Goal: Task Accomplishment & Management: Use online tool/utility

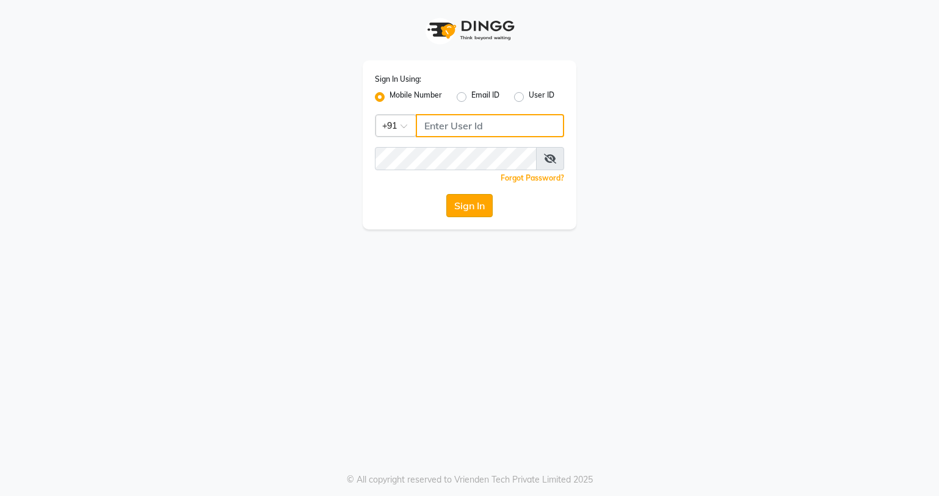
type input "9552205208"
click at [481, 211] on button "Sign In" at bounding box center [469, 205] width 46 height 23
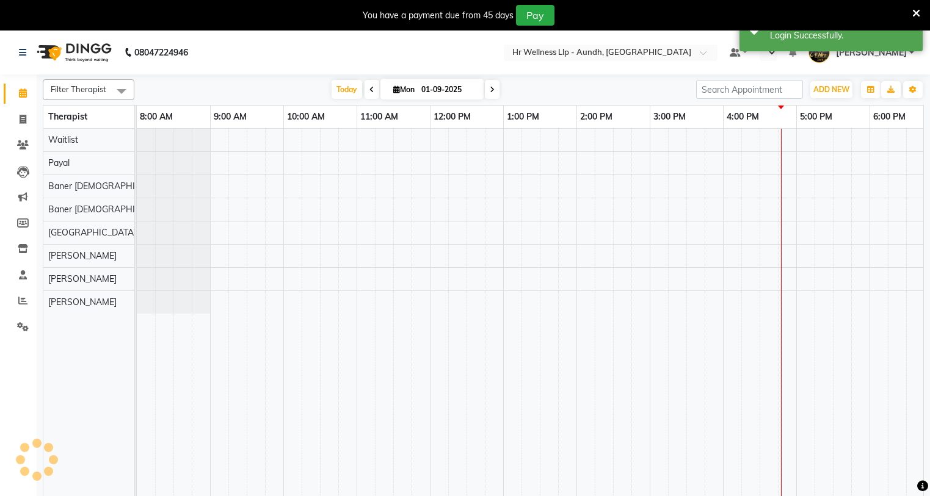
select select "en"
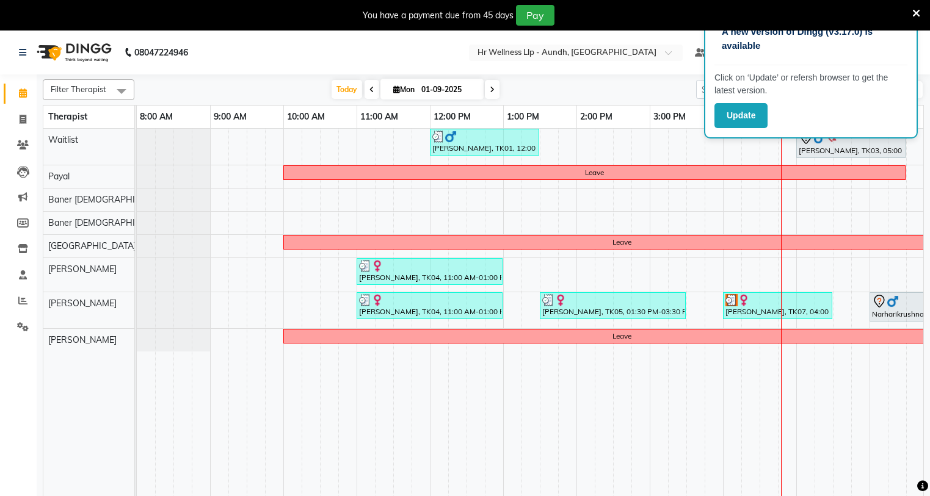
click at [916, 13] on icon at bounding box center [916, 13] width 8 height 11
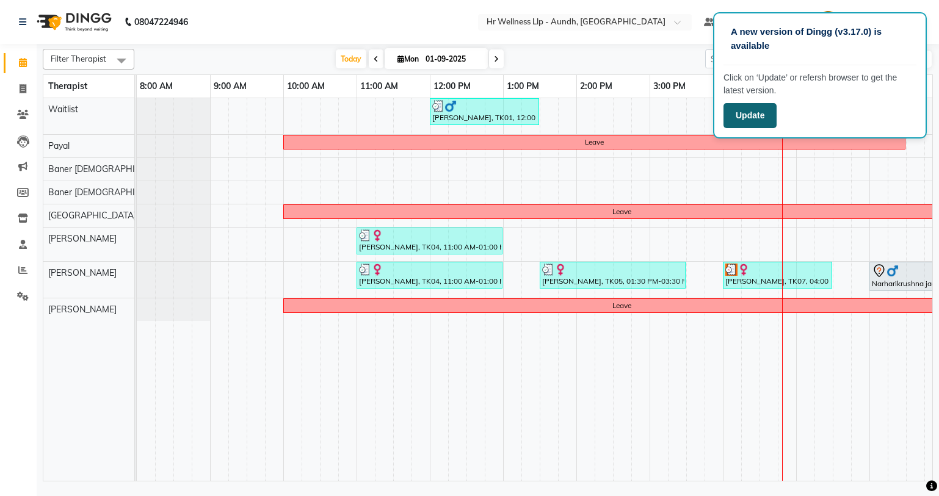
click at [739, 123] on button "Update" at bounding box center [749, 115] width 53 height 25
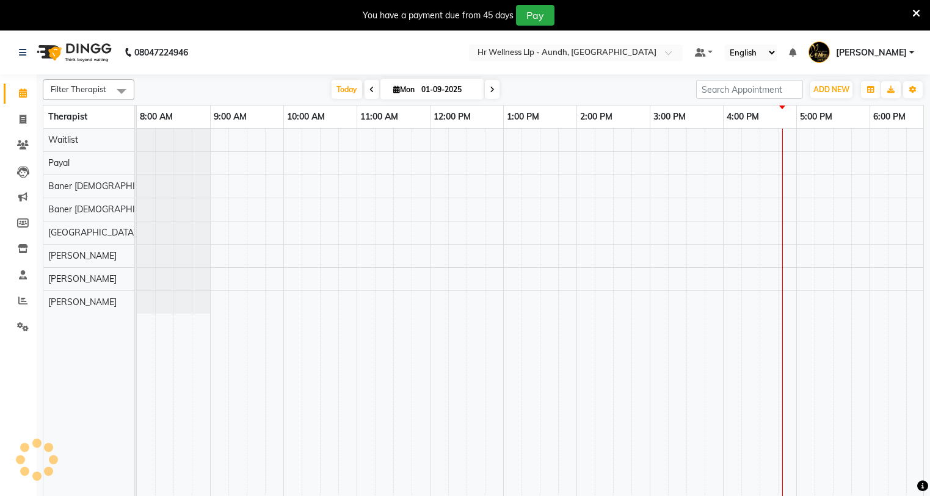
select select "en"
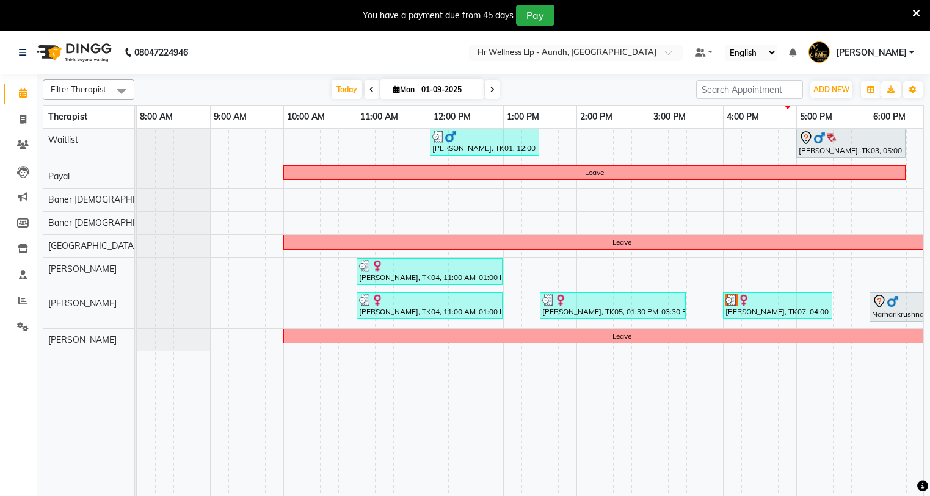
click at [916, 13] on icon at bounding box center [916, 13] width 8 height 11
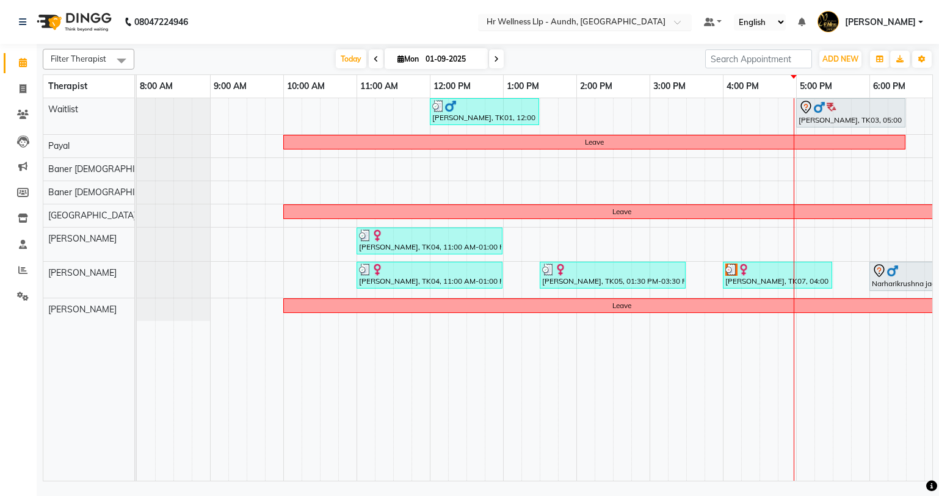
click at [678, 24] on span at bounding box center [681, 26] width 15 height 12
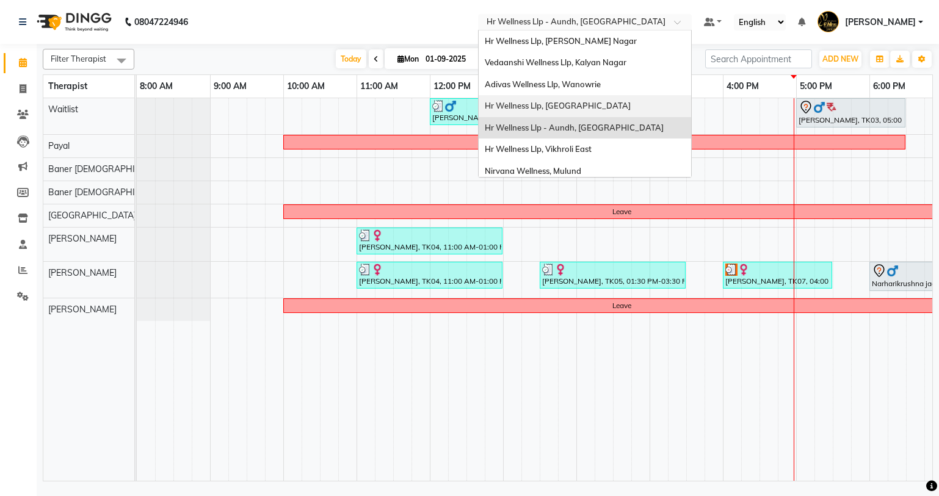
click at [561, 106] on span "Hr Wellness Llp, [GEOGRAPHIC_DATA]" at bounding box center [558, 106] width 146 height 10
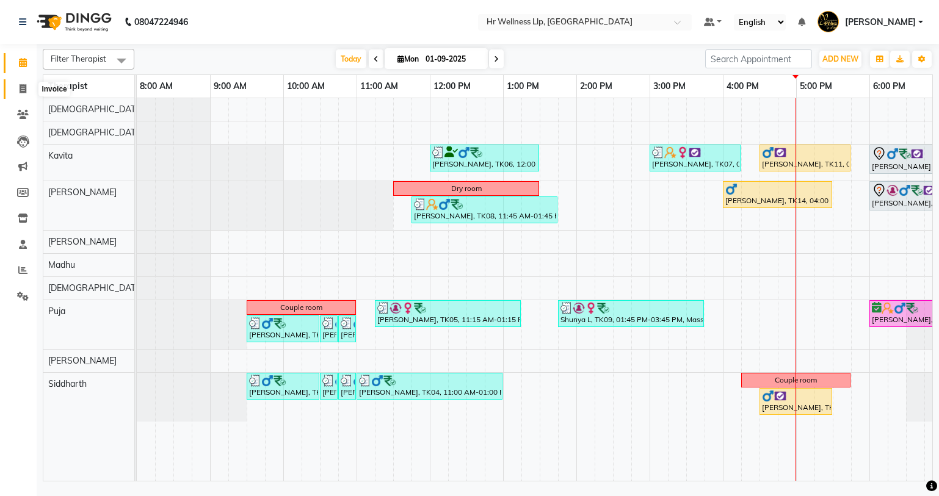
click at [18, 87] on span at bounding box center [22, 89] width 21 height 14
select select "service"
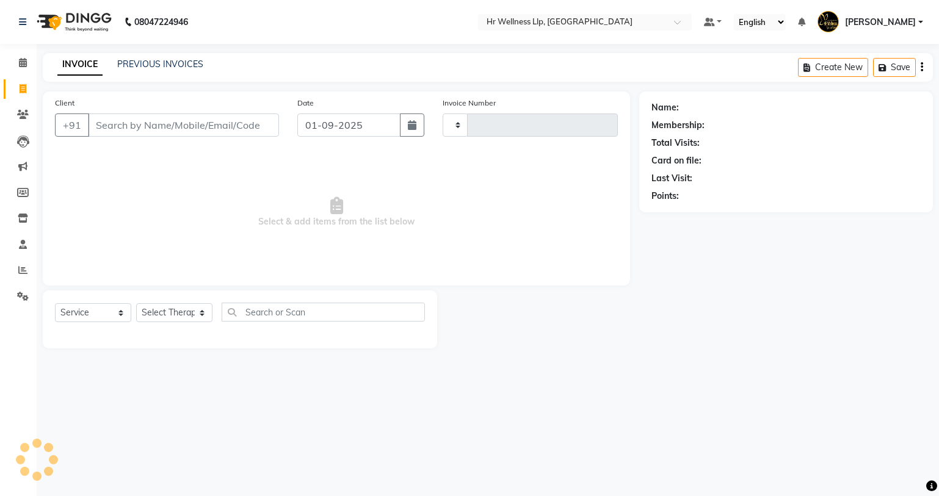
type input "1424"
select select "4295"
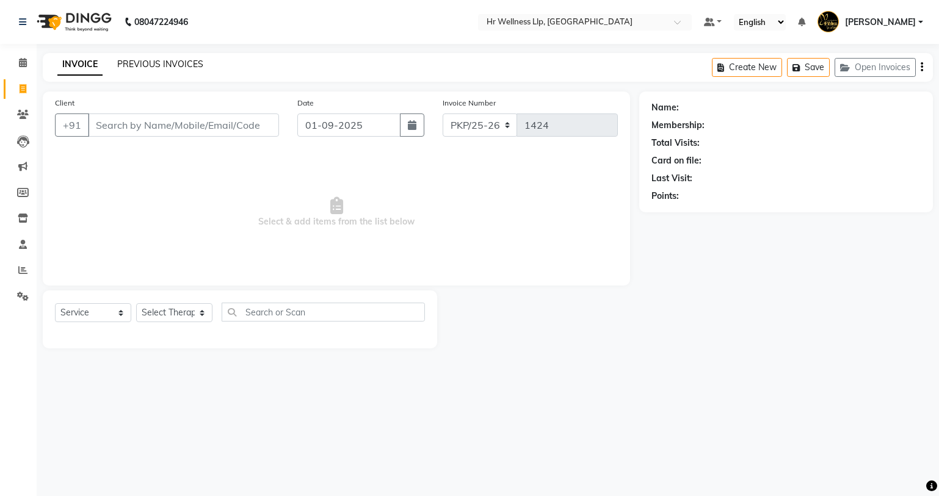
click at [194, 63] on link "PREVIOUS INVOICES" at bounding box center [160, 64] width 86 height 11
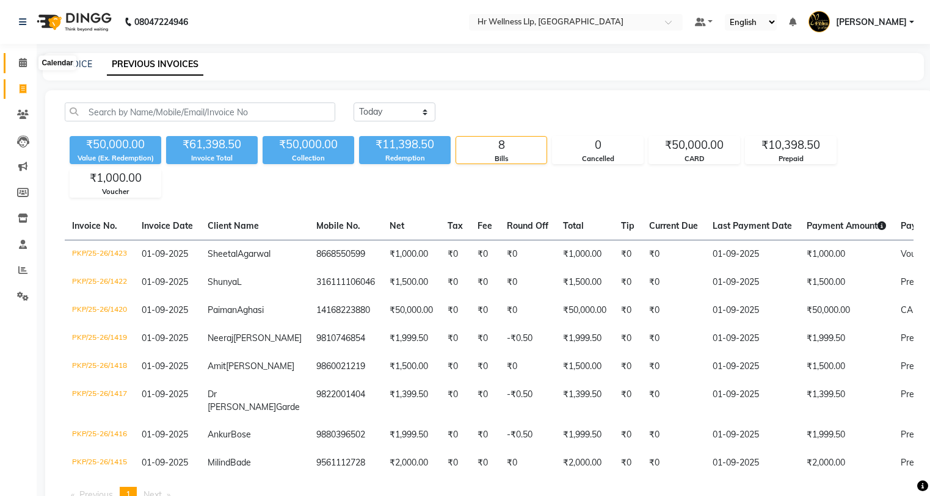
click at [23, 66] on icon at bounding box center [23, 62] width 8 height 9
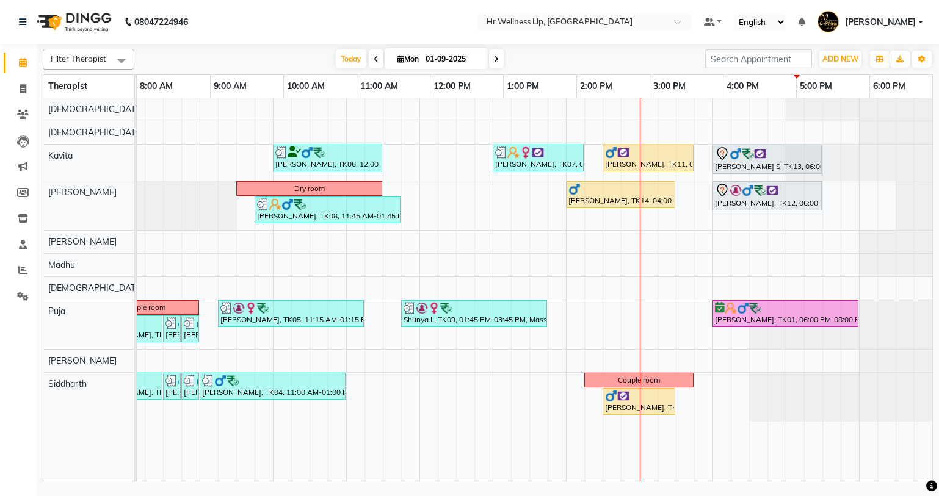
scroll to position [0, 157]
click at [498, 63] on span at bounding box center [496, 58] width 15 height 19
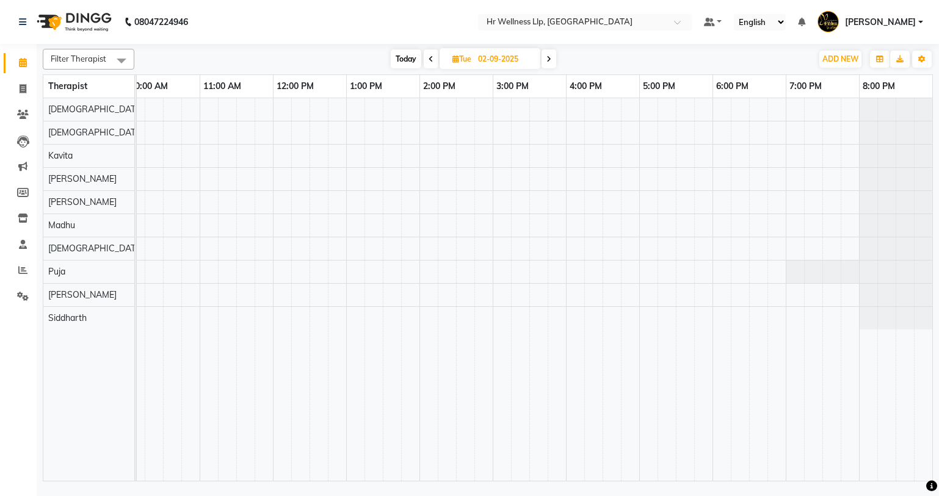
click at [551, 57] on icon at bounding box center [548, 59] width 5 height 7
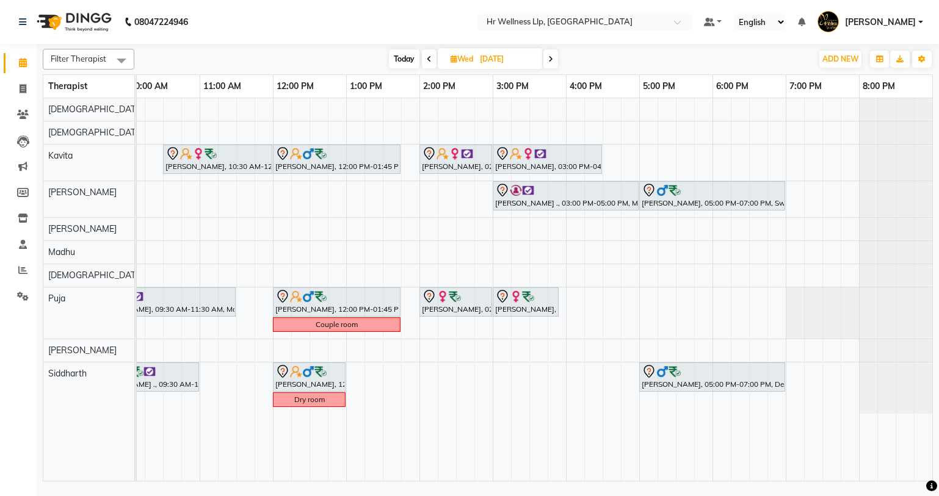
scroll to position [0, 10]
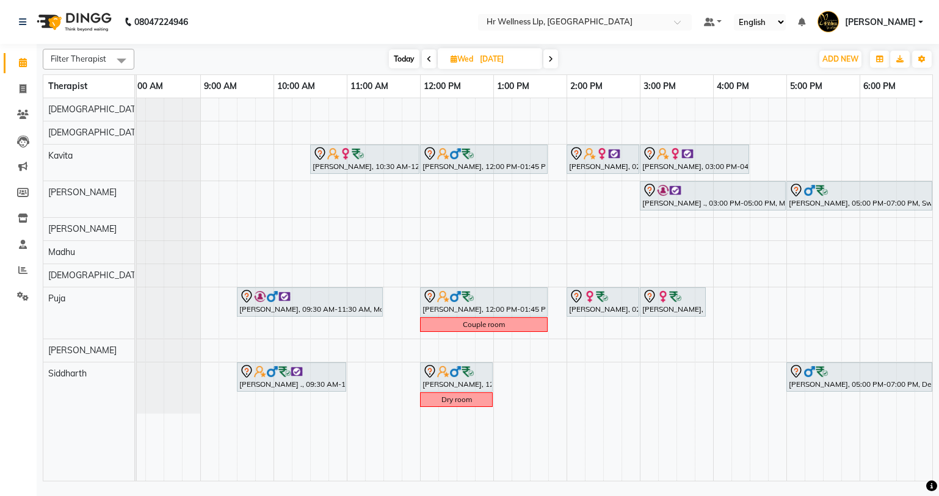
click at [548, 60] on span at bounding box center [550, 58] width 15 height 19
type input "04-09-2025"
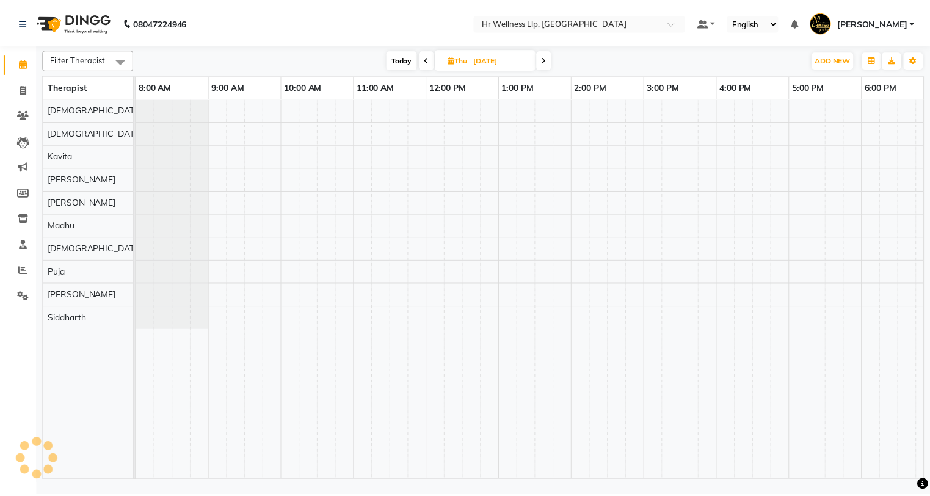
scroll to position [0, 157]
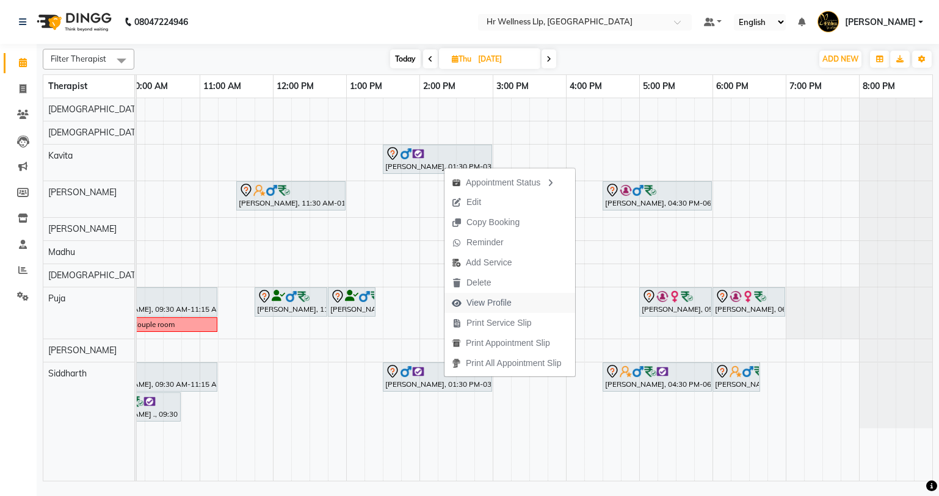
click at [477, 299] on span "View Profile" at bounding box center [488, 303] width 45 height 13
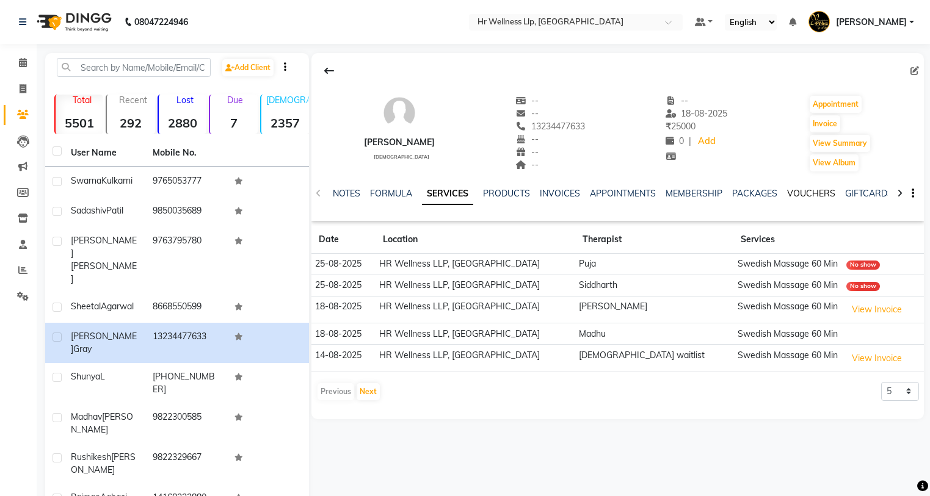
click at [809, 191] on link "VOUCHERS" at bounding box center [811, 193] width 48 height 11
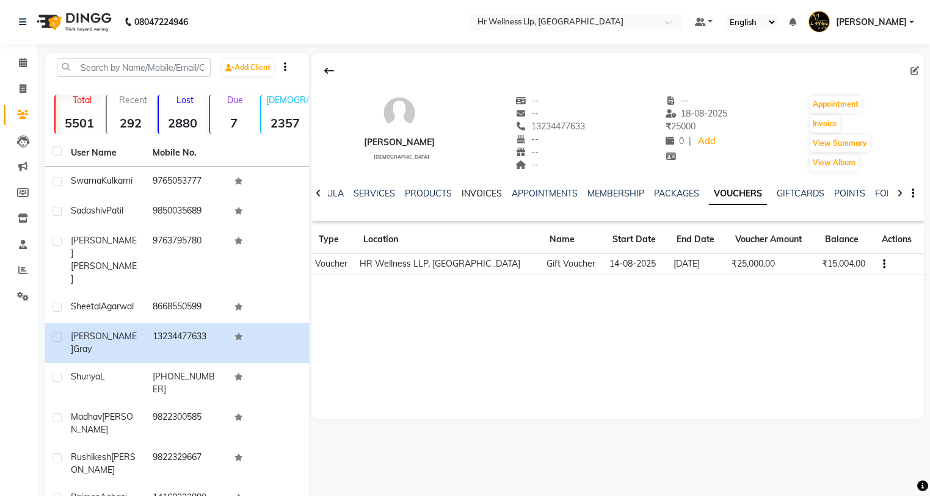
click at [477, 196] on link "INVOICES" at bounding box center [482, 193] width 40 height 11
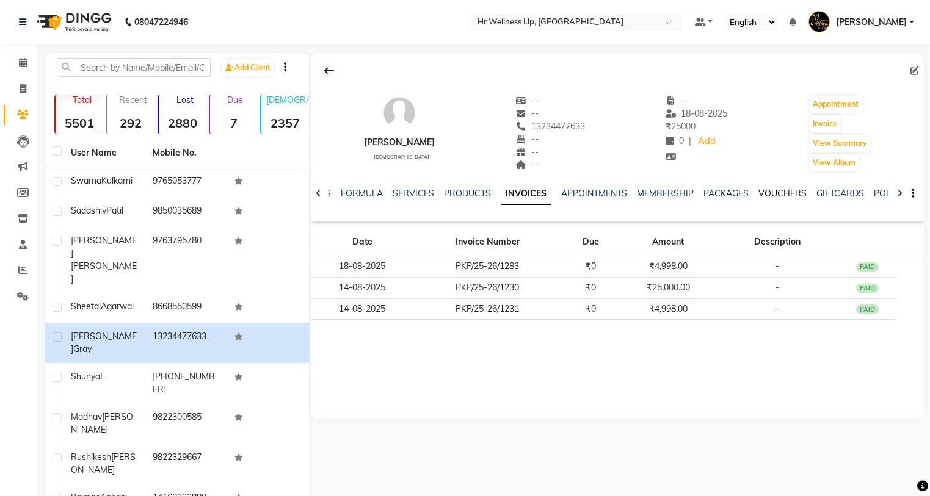
click at [791, 197] on link "VOUCHERS" at bounding box center [782, 193] width 48 height 11
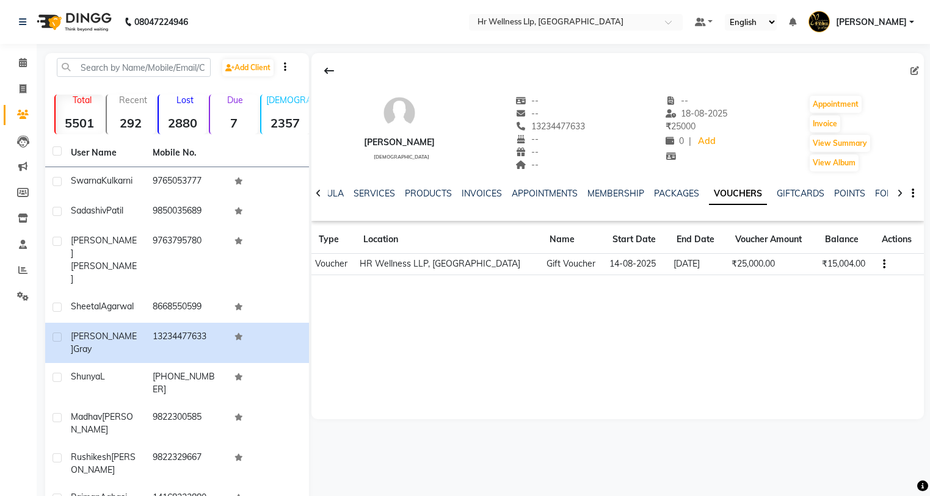
click at [568, 331] on div "Warren Gray male -- -- 13234477633 -- -- -- -- 18-08-2025 ₹ 25000 0 | Add Appoi…" at bounding box center [617, 236] width 612 height 366
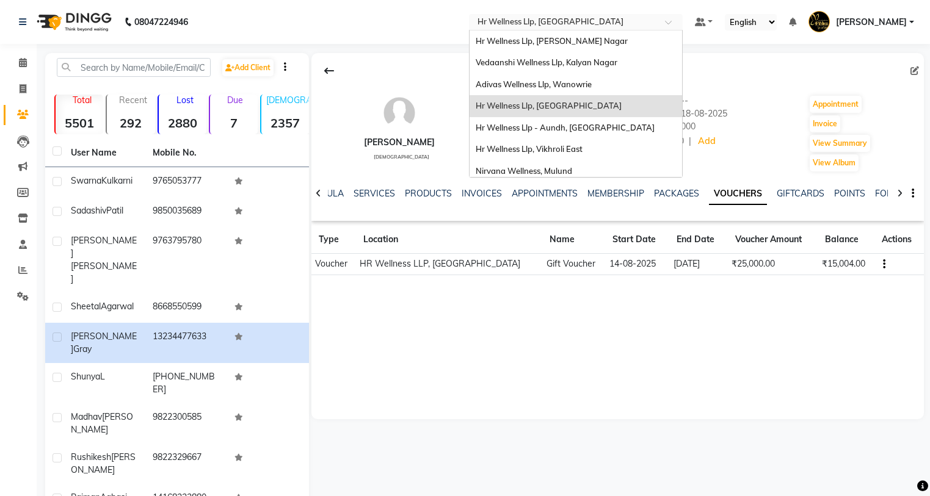
click at [666, 24] on div at bounding box center [576, 23] width 214 height 12
click at [576, 43] on span "Hr Wellness Llp, [PERSON_NAME] Nagar" at bounding box center [552, 41] width 152 height 10
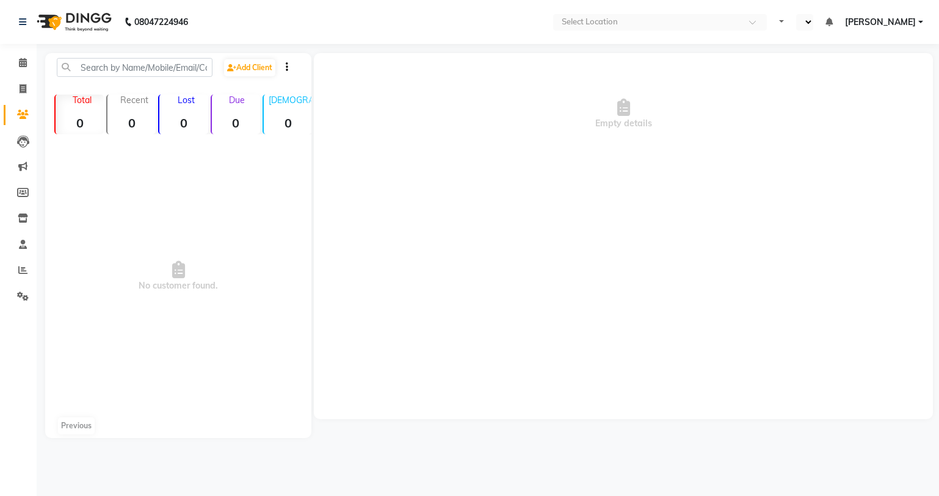
select select "en"
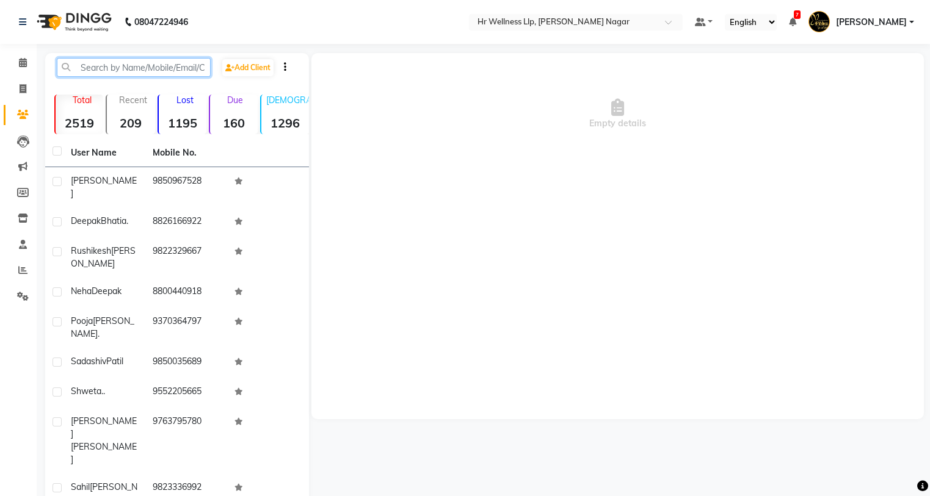
click at [92, 65] on input "text" at bounding box center [134, 67] width 154 height 19
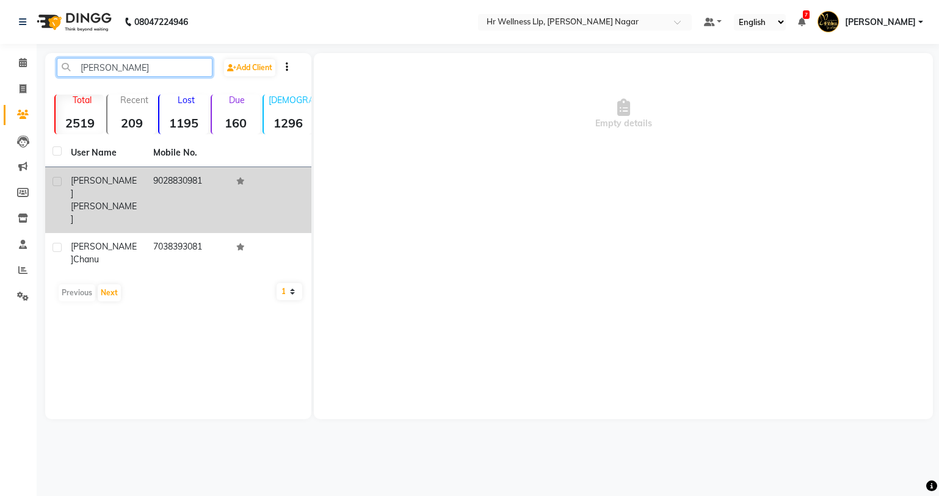
type input "CHANCHAL"
click at [108, 201] on span "Bajoria" at bounding box center [104, 213] width 66 height 24
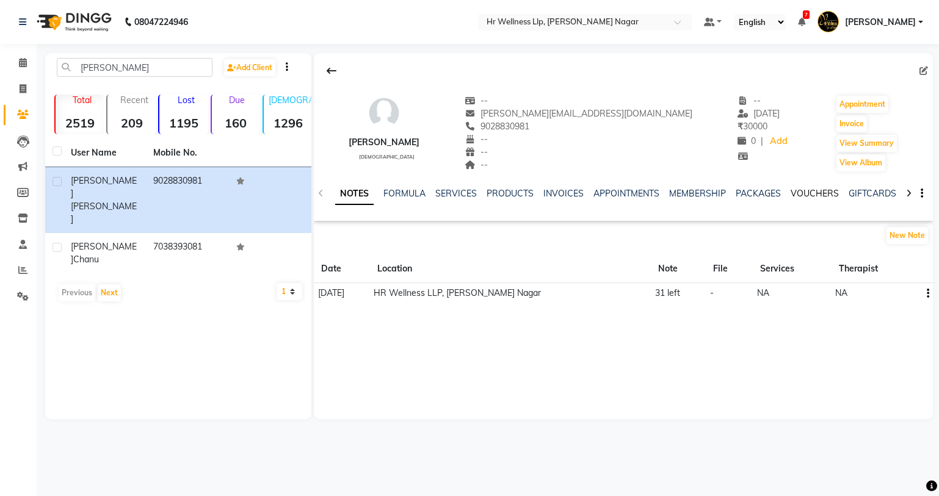
click at [811, 191] on link "VOUCHERS" at bounding box center [815, 193] width 48 height 11
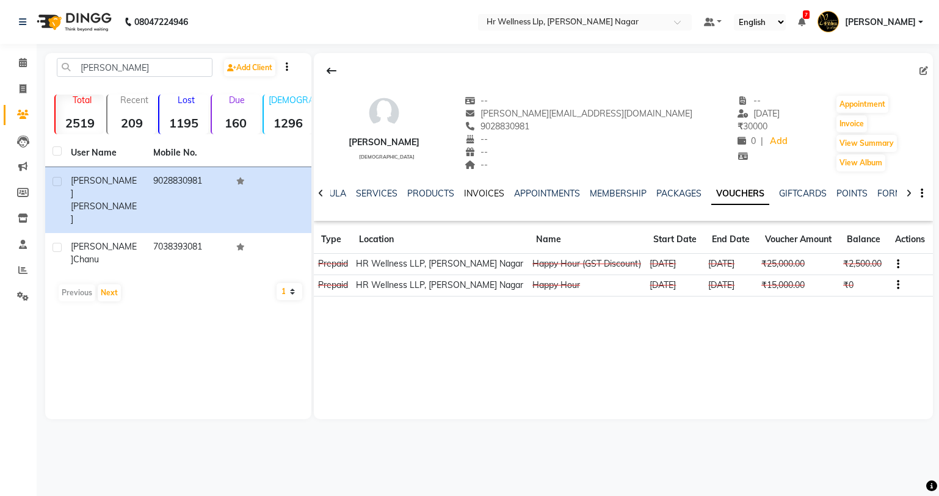
click at [491, 192] on link "INVOICES" at bounding box center [484, 193] width 40 height 11
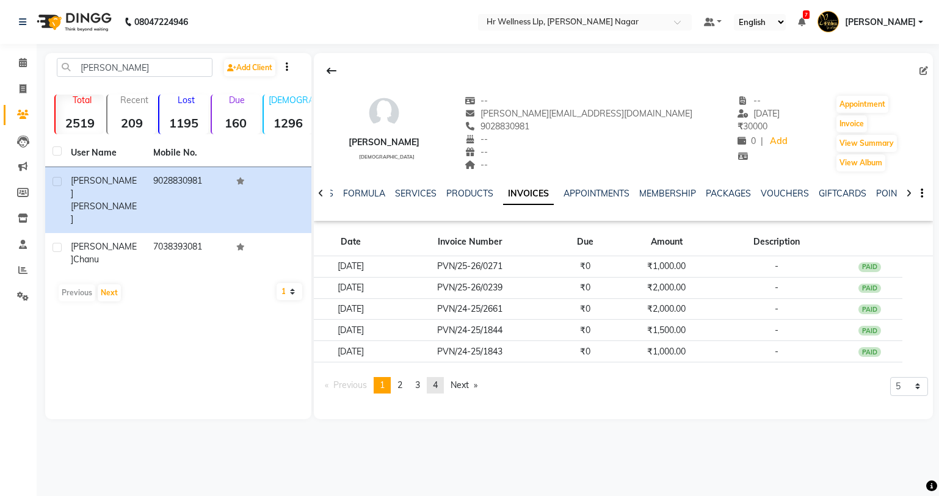
click at [440, 392] on link "page 4" at bounding box center [435, 385] width 17 height 16
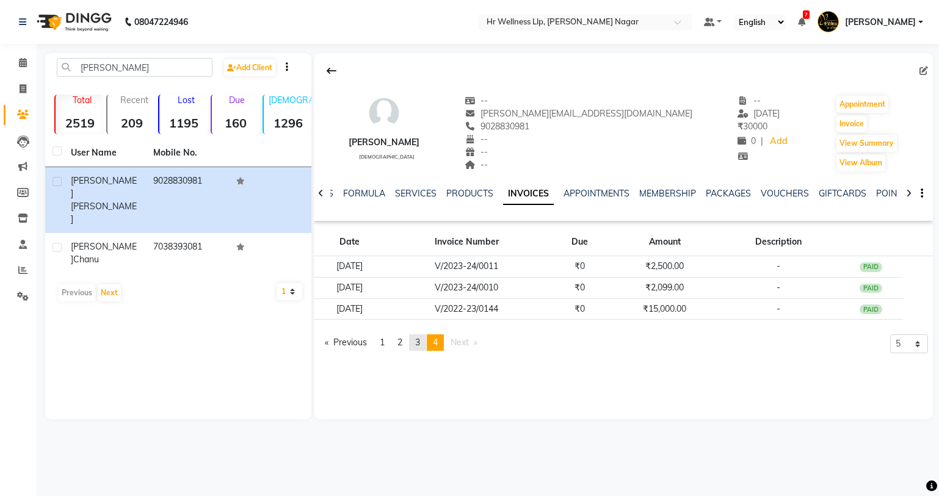
click at [417, 342] on link "page 3" at bounding box center [417, 343] width 17 height 16
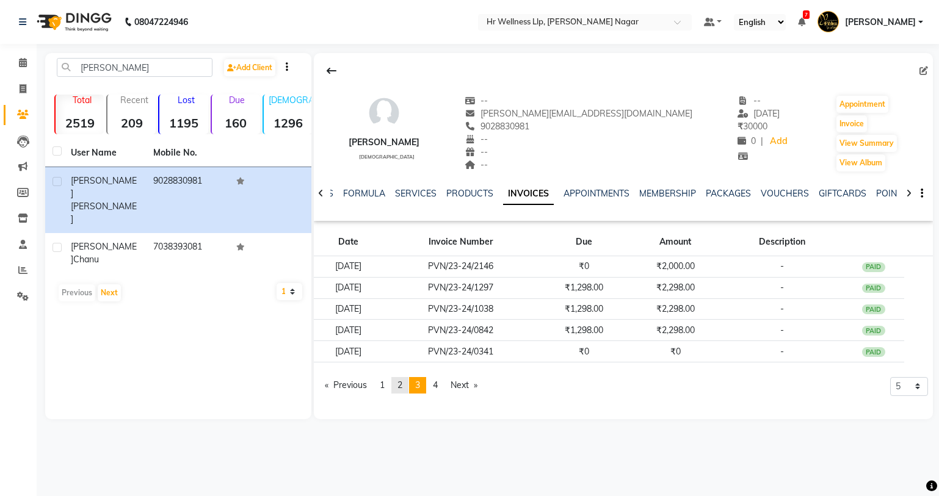
click at [401, 391] on link "page 2" at bounding box center [399, 385] width 17 height 16
click at [389, 381] on link "page 1" at bounding box center [382, 385] width 17 height 16
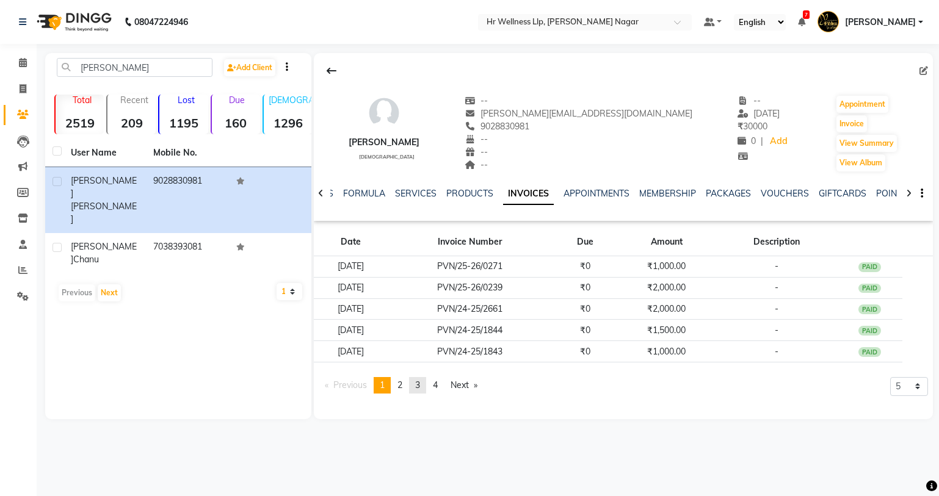
click at [418, 390] on span "3" at bounding box center [417, 385] width 5 height 11
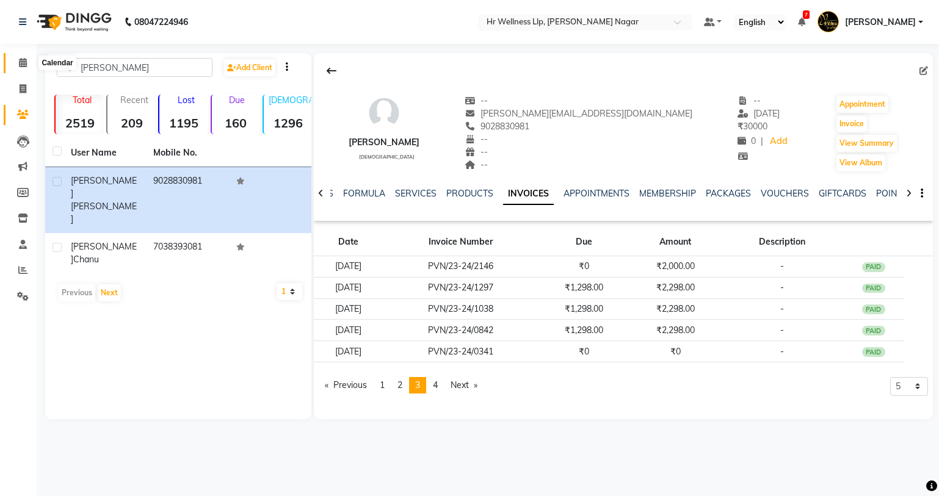
click at [24, 59] on icon at bounding box center [23, 62] width 8 height 9
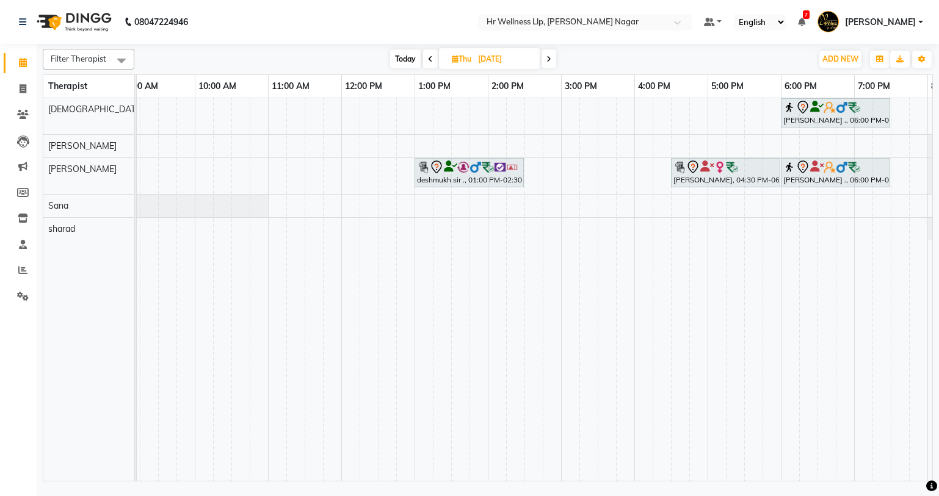
scroll to position [0, 157]
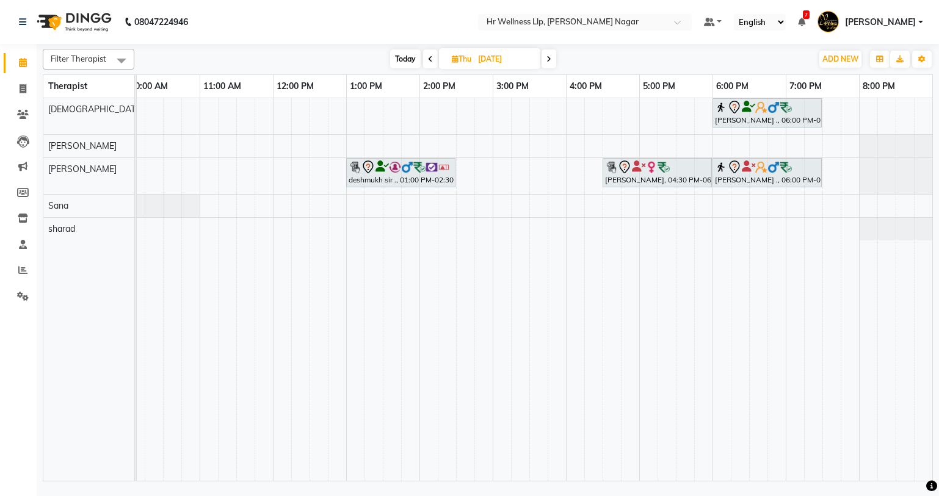
click at [549, 59] on icon at bounding box center [548, 59] width 5 height 7
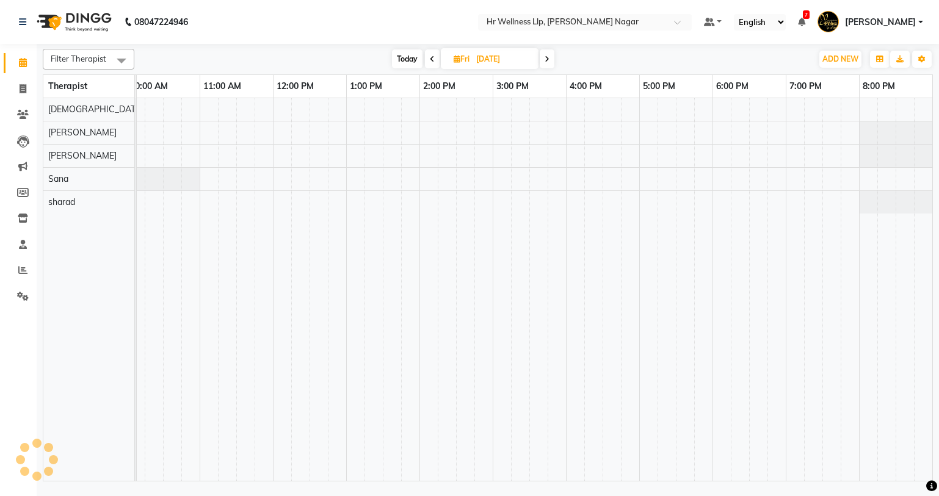
click at [409, 58] on span "Today" at bounding box center [407, 58] width 31 height 19
type input "01-09-2025"
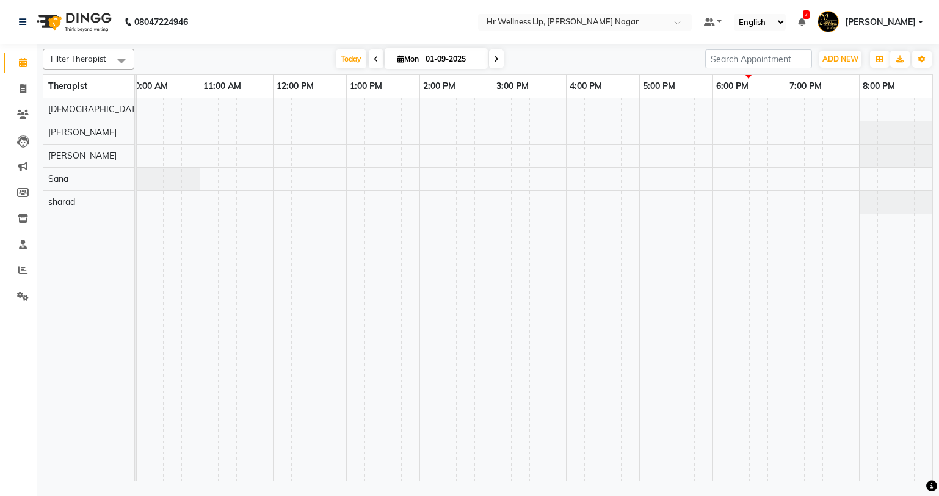
click at [509, 37] on nav "08047224946 Select Location × Hr Wellness Llp, Viman Nagar Default Panel My Pan…" at bounding box center [469, 22] width 939 height 44
click at [24, 63] on icon at bounding box center [23, 62] width 8 height 9
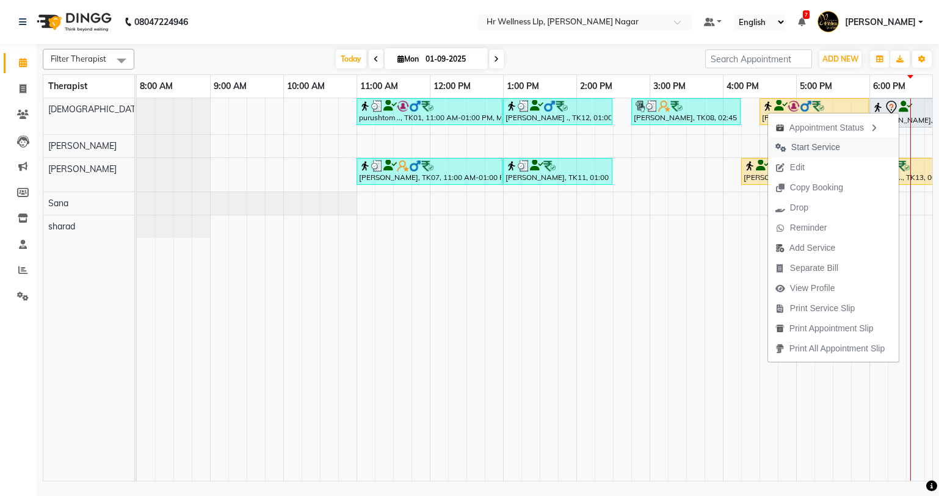
click at [805, 145] on span "Start Service" at bounding box center [815, 147] width 49 height 13
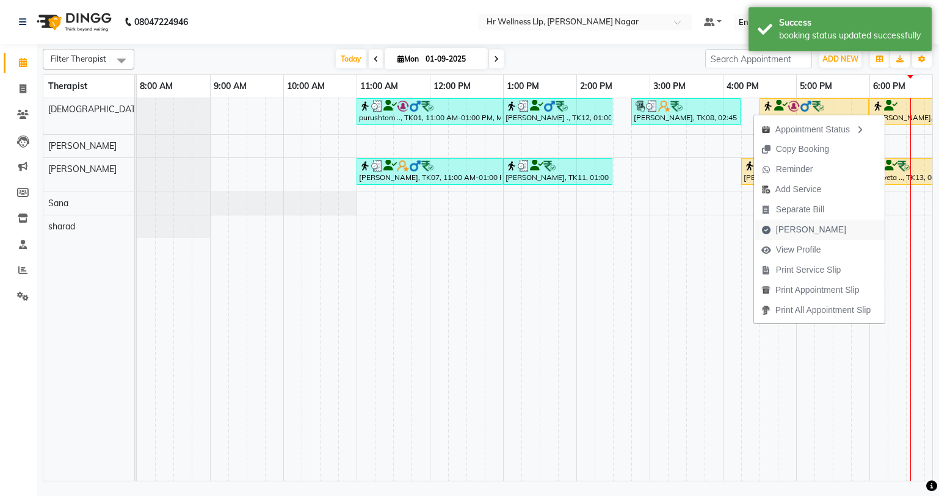
click at [791, 228] on span "[PERSON_NAME]" at bounding box center [811, 229] width 70 height 13
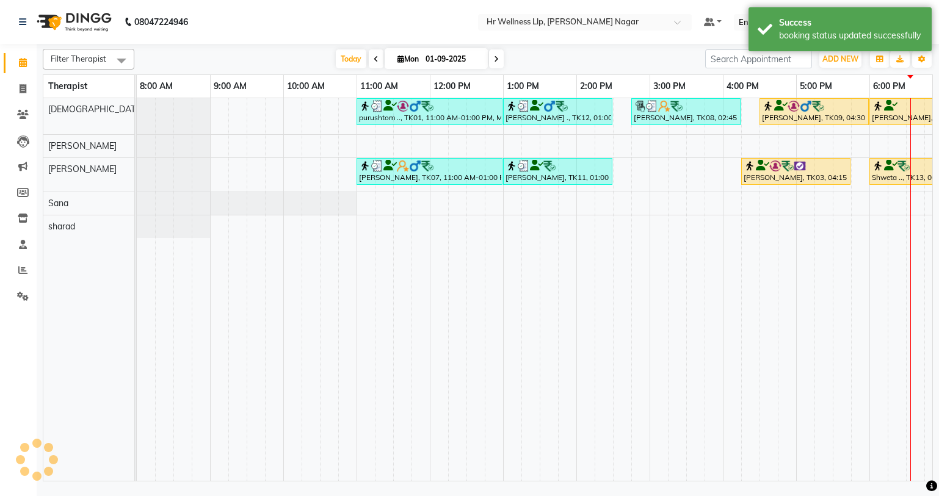
select select "service"
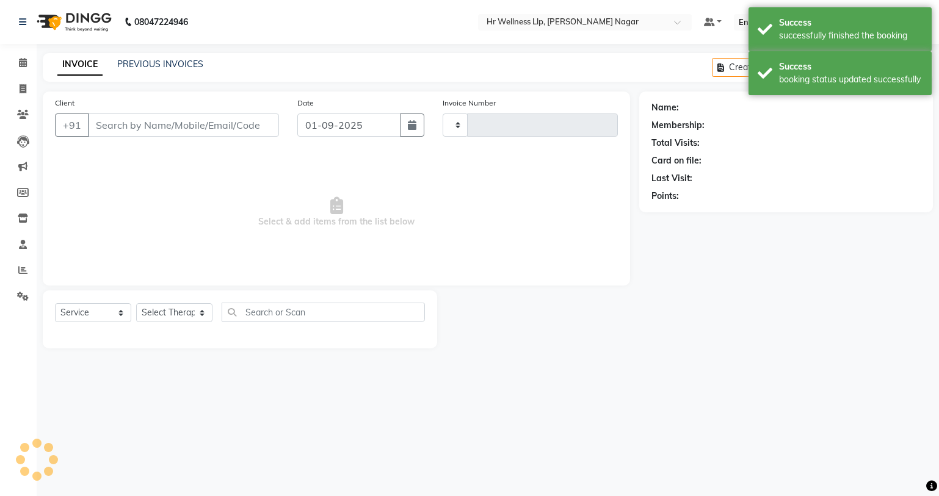
type input "1085"
select select "4289"
type input "9762132969"
select select "19732"
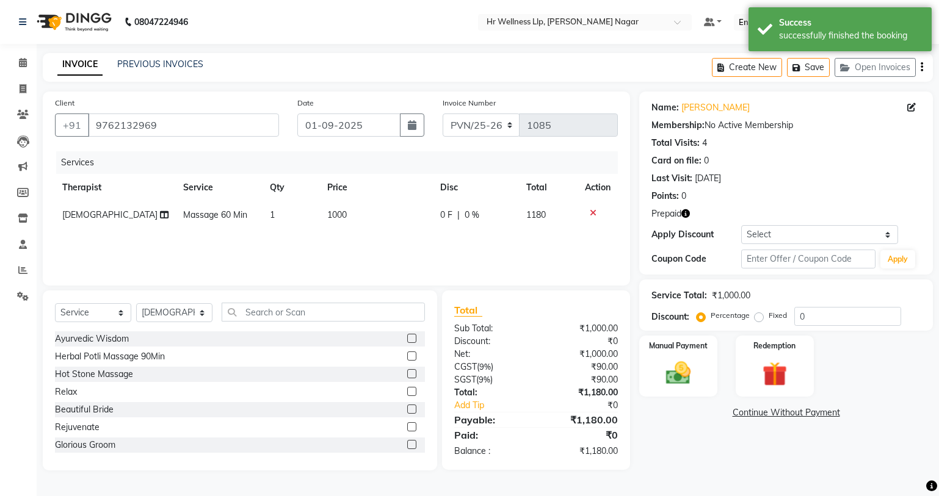
click at [229, 214] on span "Massage 60 Min" at bounding box center [215, 214] width 64 height 11
select select "19732"
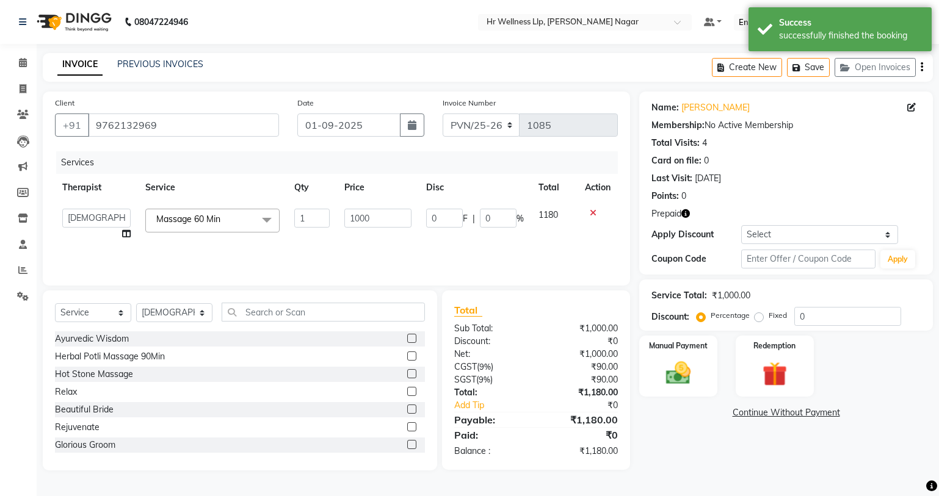
click at [244, 225] on span "Massage 60 Min x" at bounding box center [212, 221] width 134 height 24
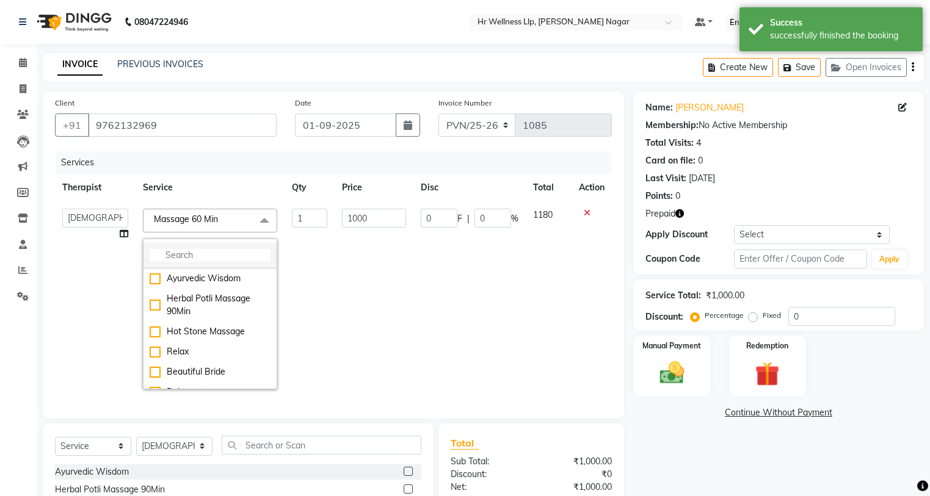
click at [217, 254] on input "multiselect-search" at bounding box center [210, 255] width 121 height 13
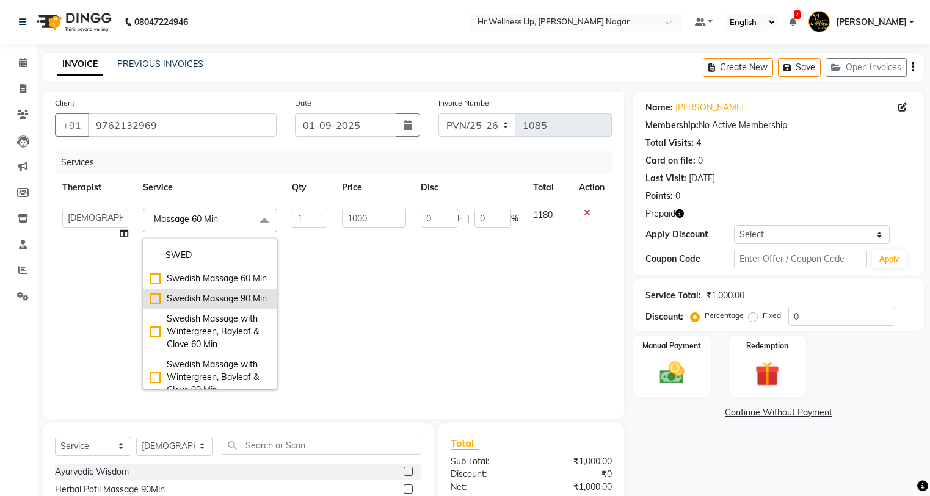
type input "SWED"
click at [205, 305] on div "Swedish Massage 90 Min" at bounding box center [210, 298] width 121 height 13
checkbox input "true"
type input "3499"
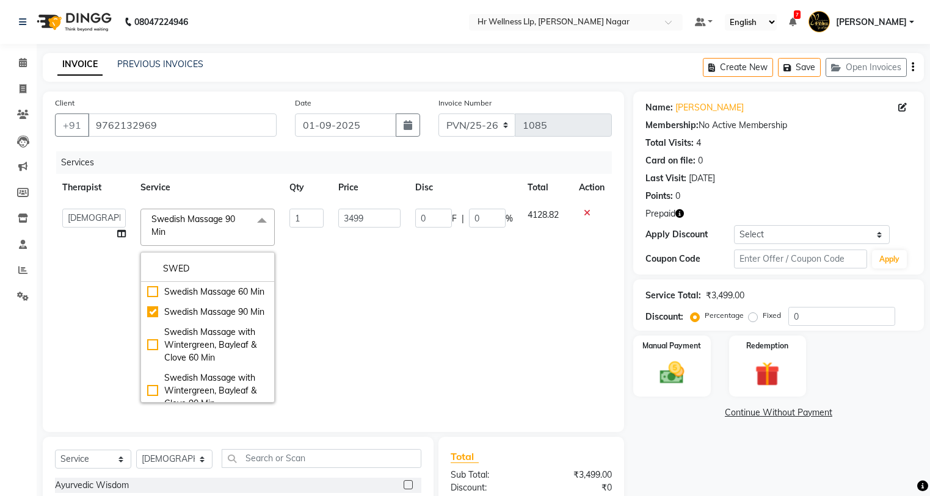
click at [324, 252] on td "1" at bounding box center [306, 305] width 49 height 209
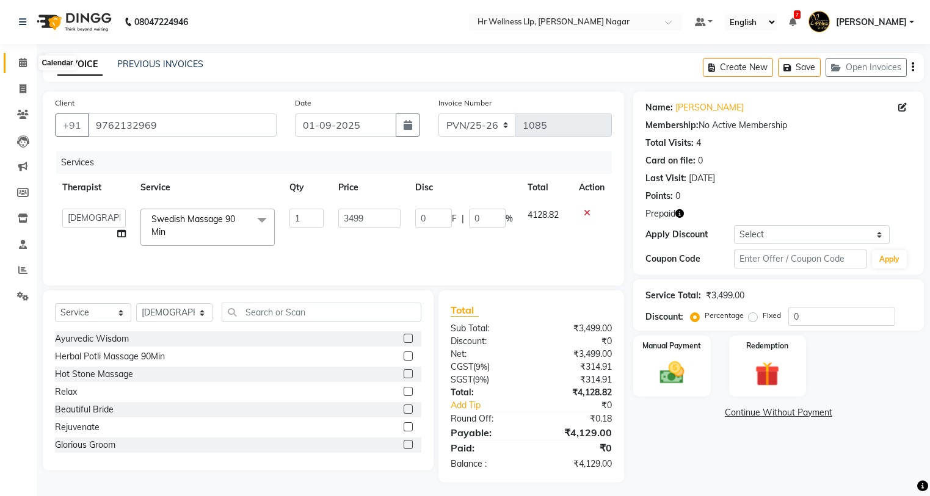
click at [21, 62] on icon at bounding box center [23, 62] width 8 height 9
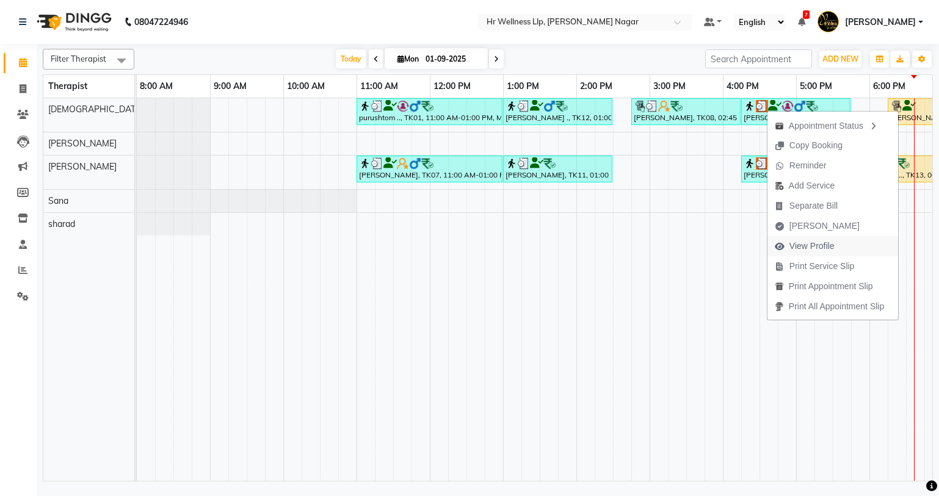
click at [821, 244] on span "View Profile" at bounding box center [811, 246] width 45 height 13
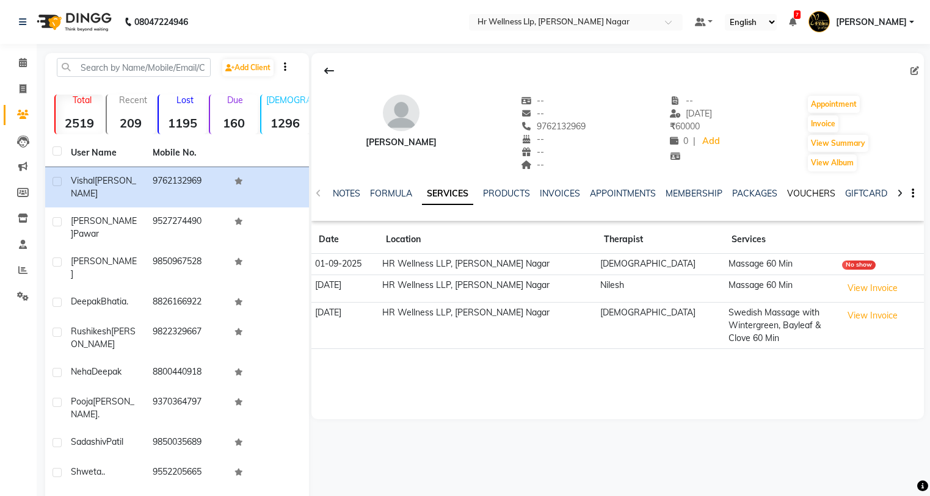
click at [820, 195] on link "VOUCHERS" at bounding box center [811, 193] width 48 height 11
